Goal: Information Seeking & Learning: Learn about a topic

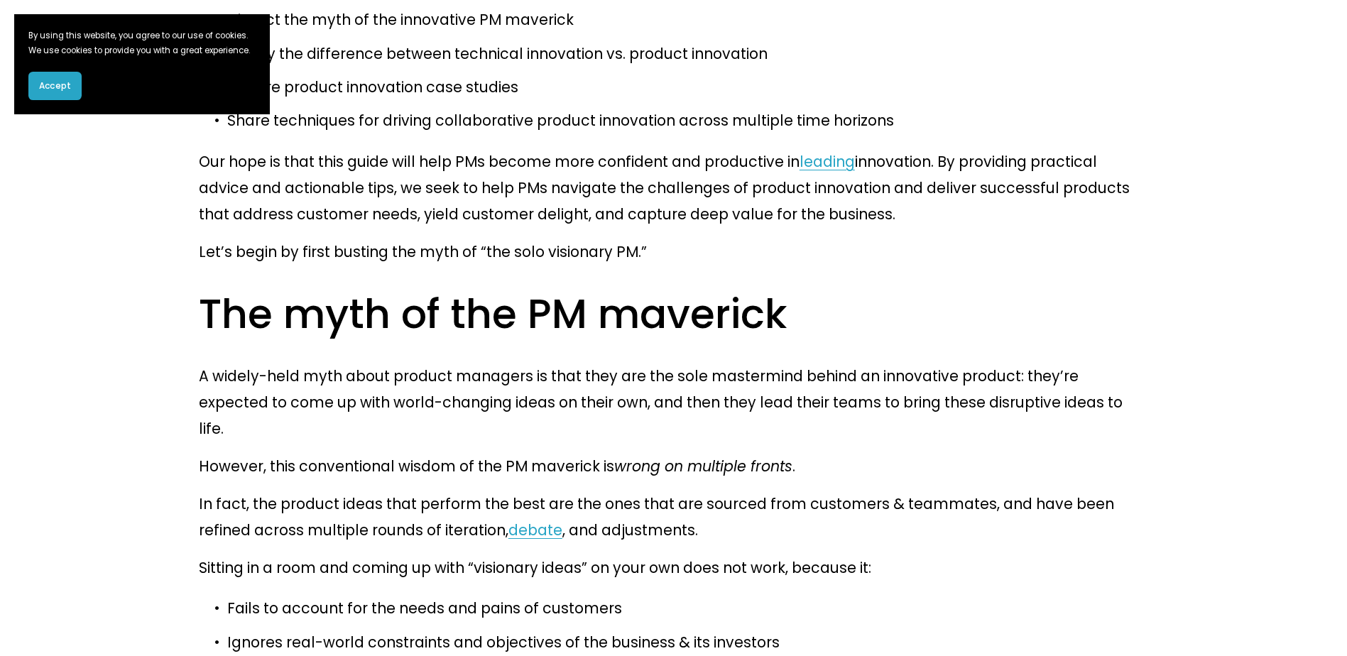
scroll to position [1065, 0]
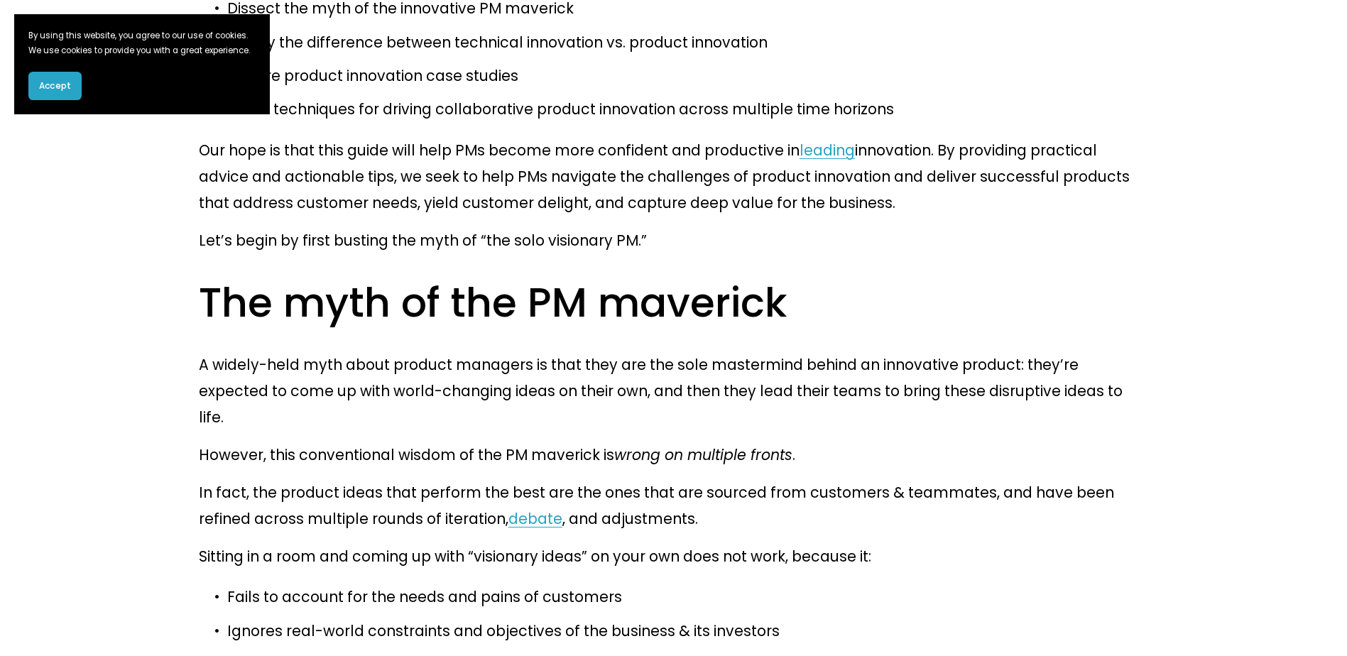
click at [59, 92] on span "Accept" at bounding box center [55, 86] width 32 height 13
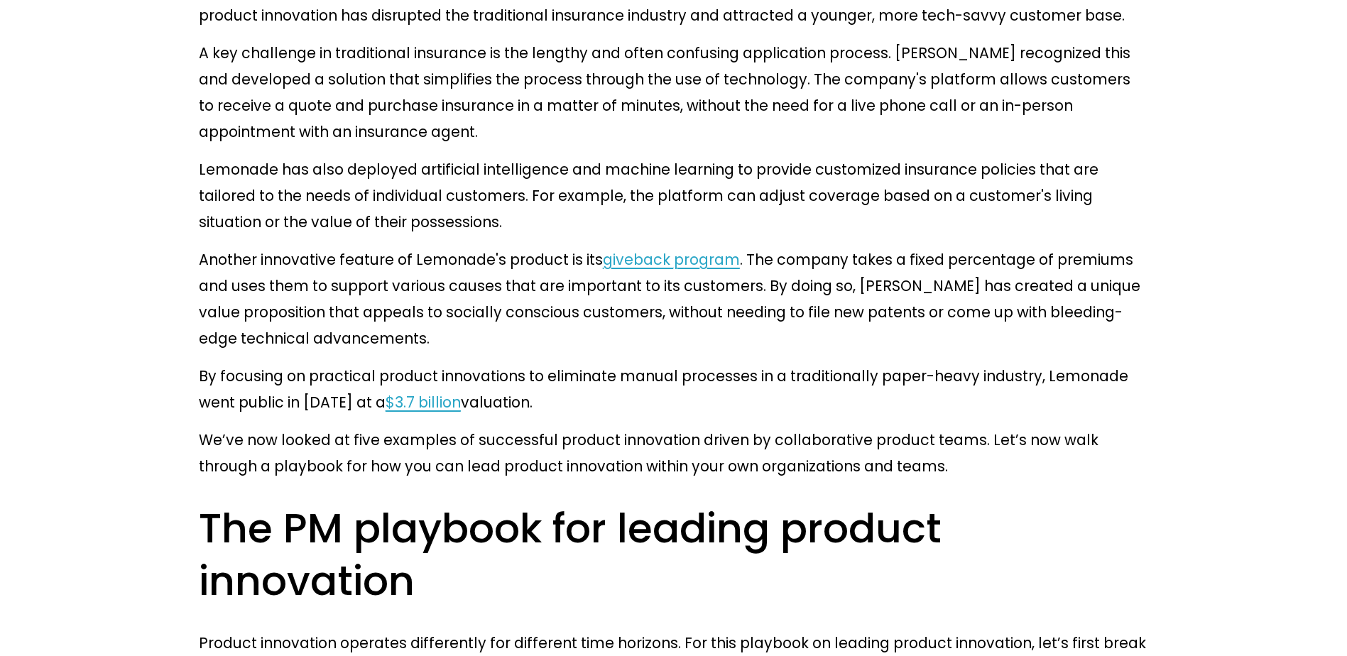
scroll to position [10009, 0]
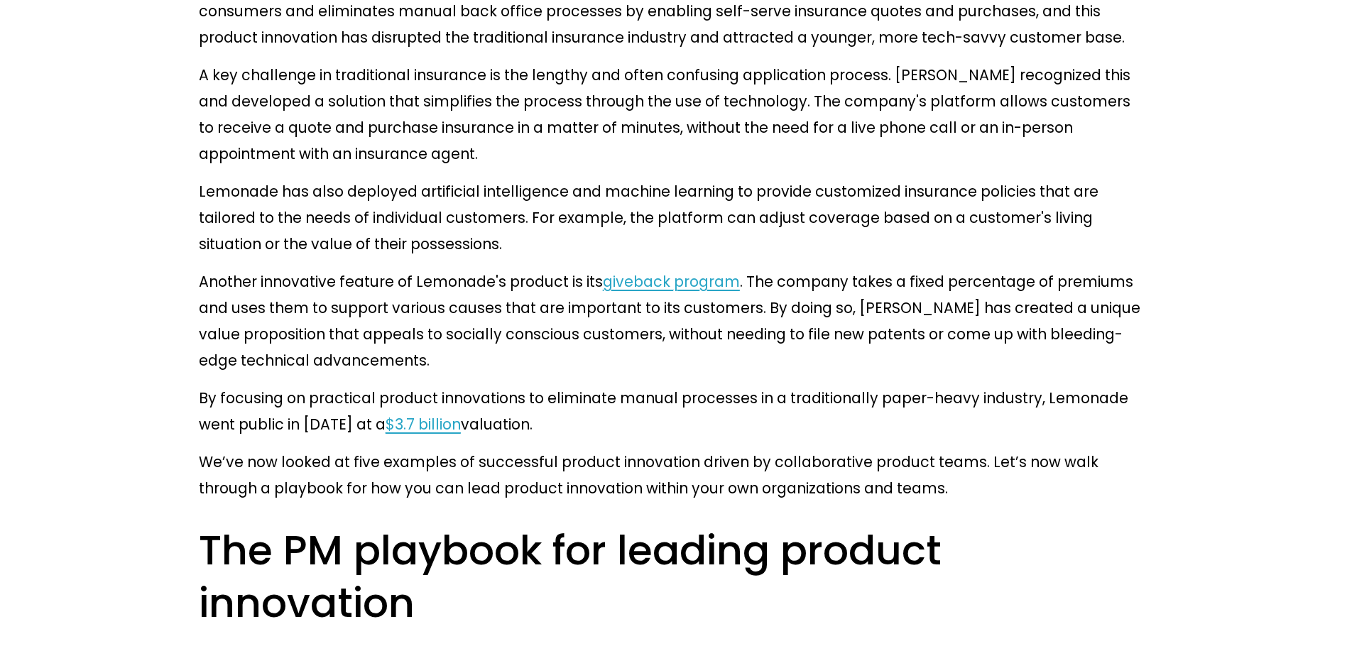
drag, startPoint x: 357, startPoint y: 355, endPoint x: 161, endPoint y: 291, distance: 206.1
drag, startPoint x: 356, startPoint y: 351, endPoint x: 151, endPoint y: 305, distance: 210.1
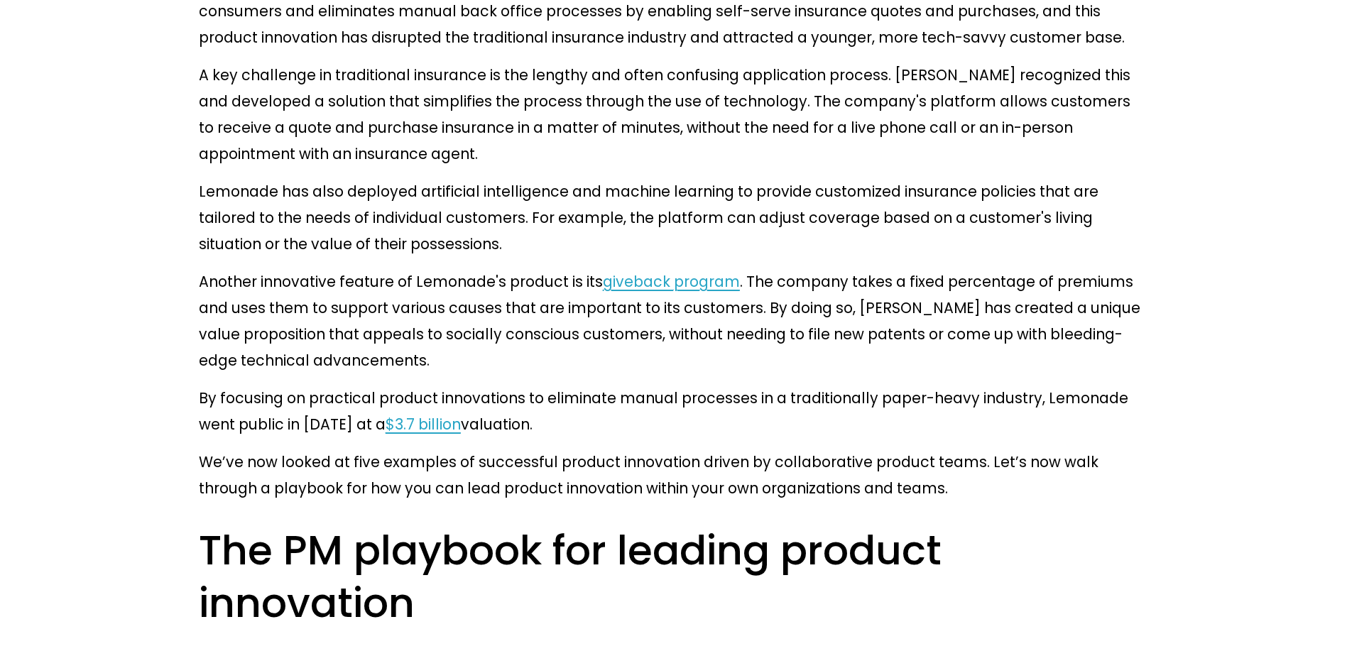
drag, startPoint x: 185, startPoint y: 285, endPoint x: 618, endPoint y: 483, distance: 476.2
drag, startPoint x: 618, startPoint y: 483, endPoint x: 555, endPoint y: 473, distance: 64.0
copy div "But crucially, we also need to have the ability as product managers to reshape …"
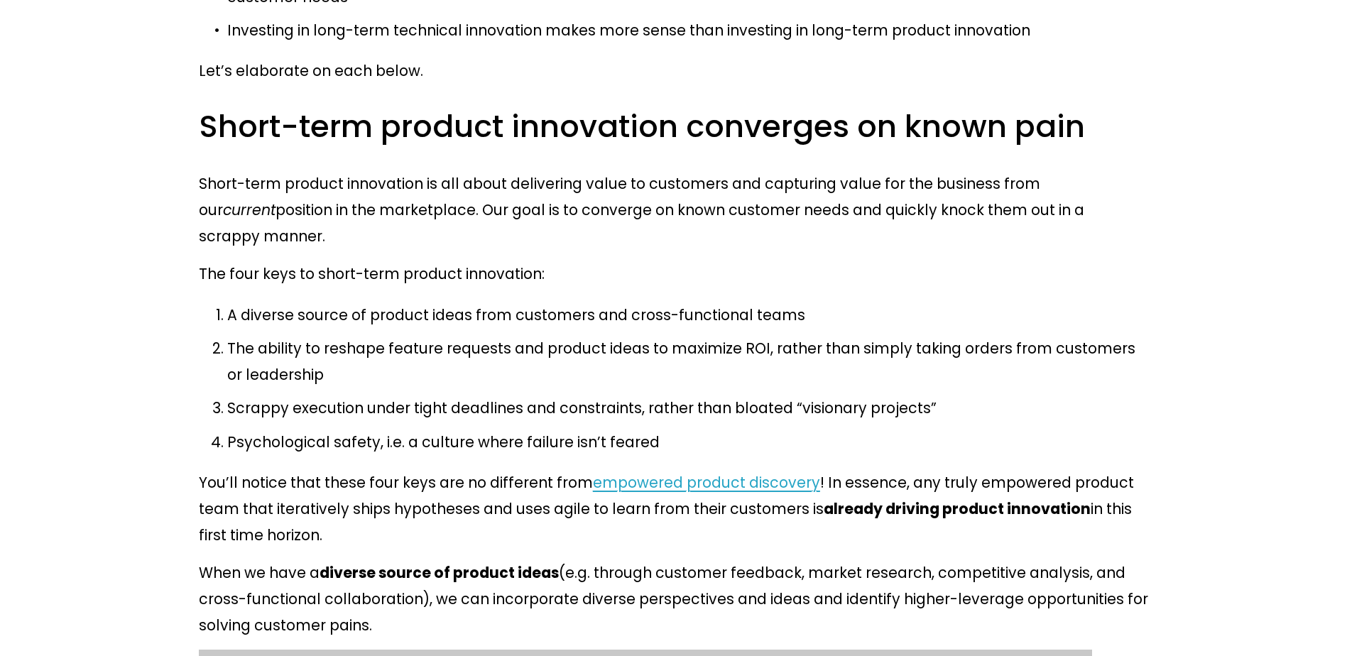
scroll to position [10932, 0]
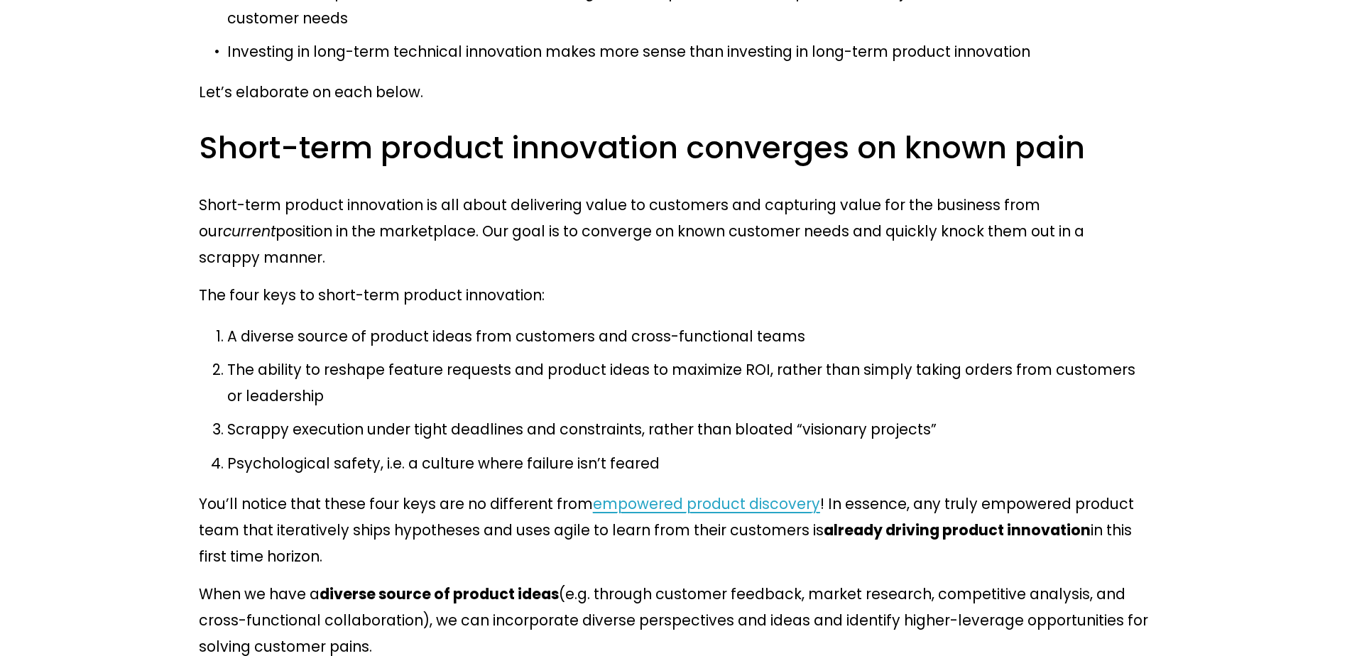
drag, startPoint x: 182, startPoint y: 275, endPoint x: 1133, endPoint y: 305, distance: 951.0
drag, startPoint x: 1133, startPoint y: 305, endPoint x: 1029, endPoint y: 305, distance: 104.4
copy p "Through ruthless prioritization , we ship tightly-focused products that tend to…"
